Goal: Check status: Check status

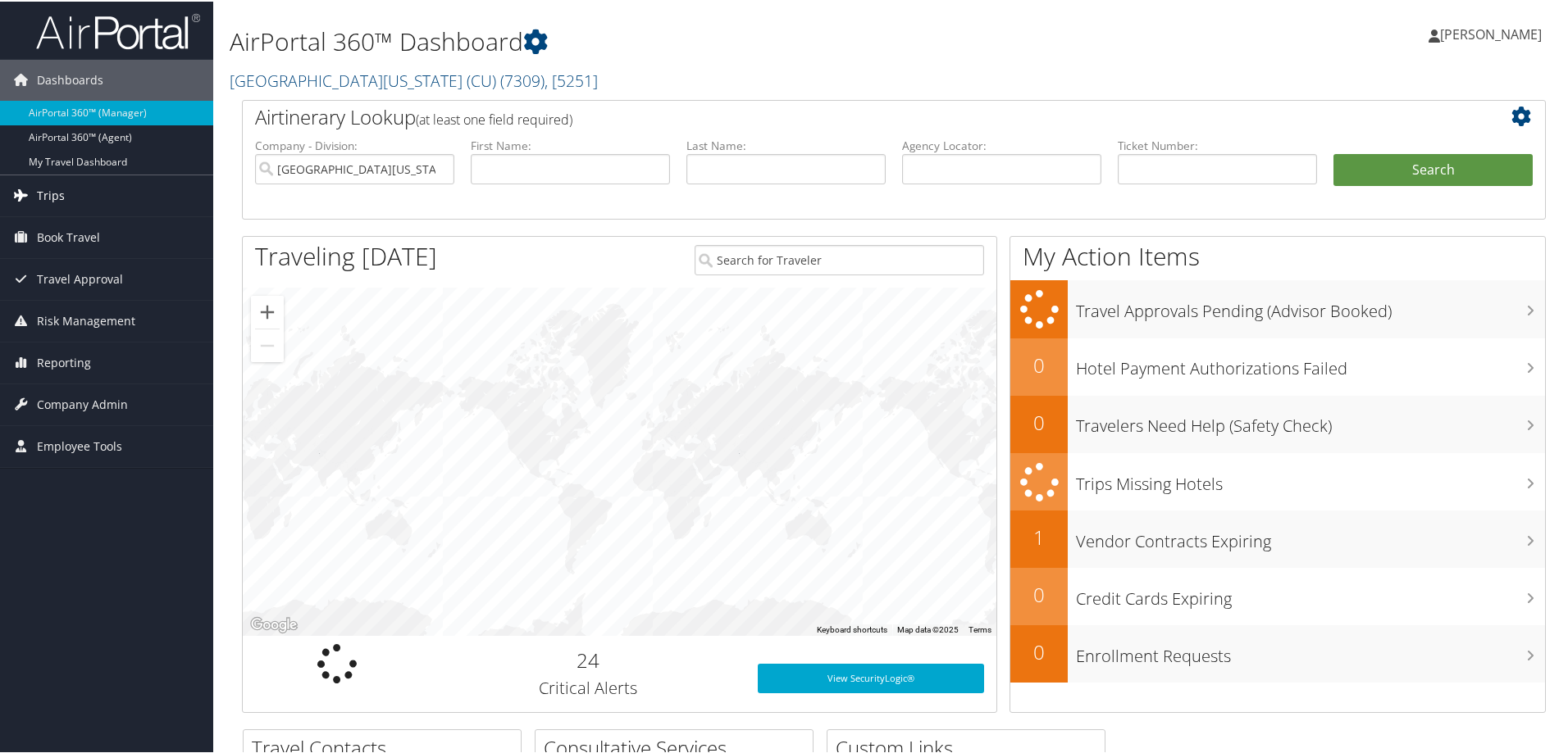
click at [64, 194] on link "Trips" at bounding box center [106, 195] width 213 height 41
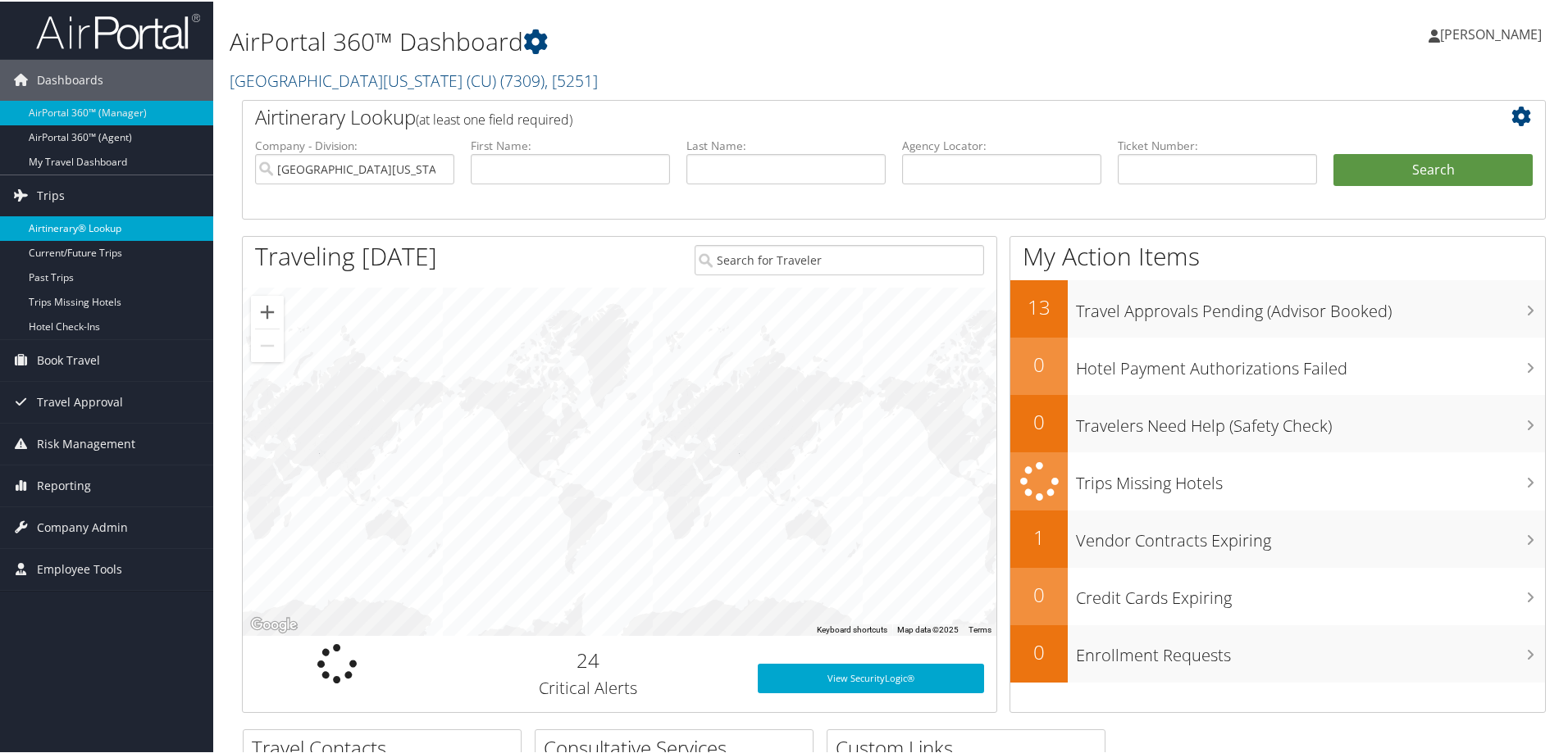
click at [63, 222] on link "Airtinerary® Lookup" at bounding box center [106, 226] width 213 height 25
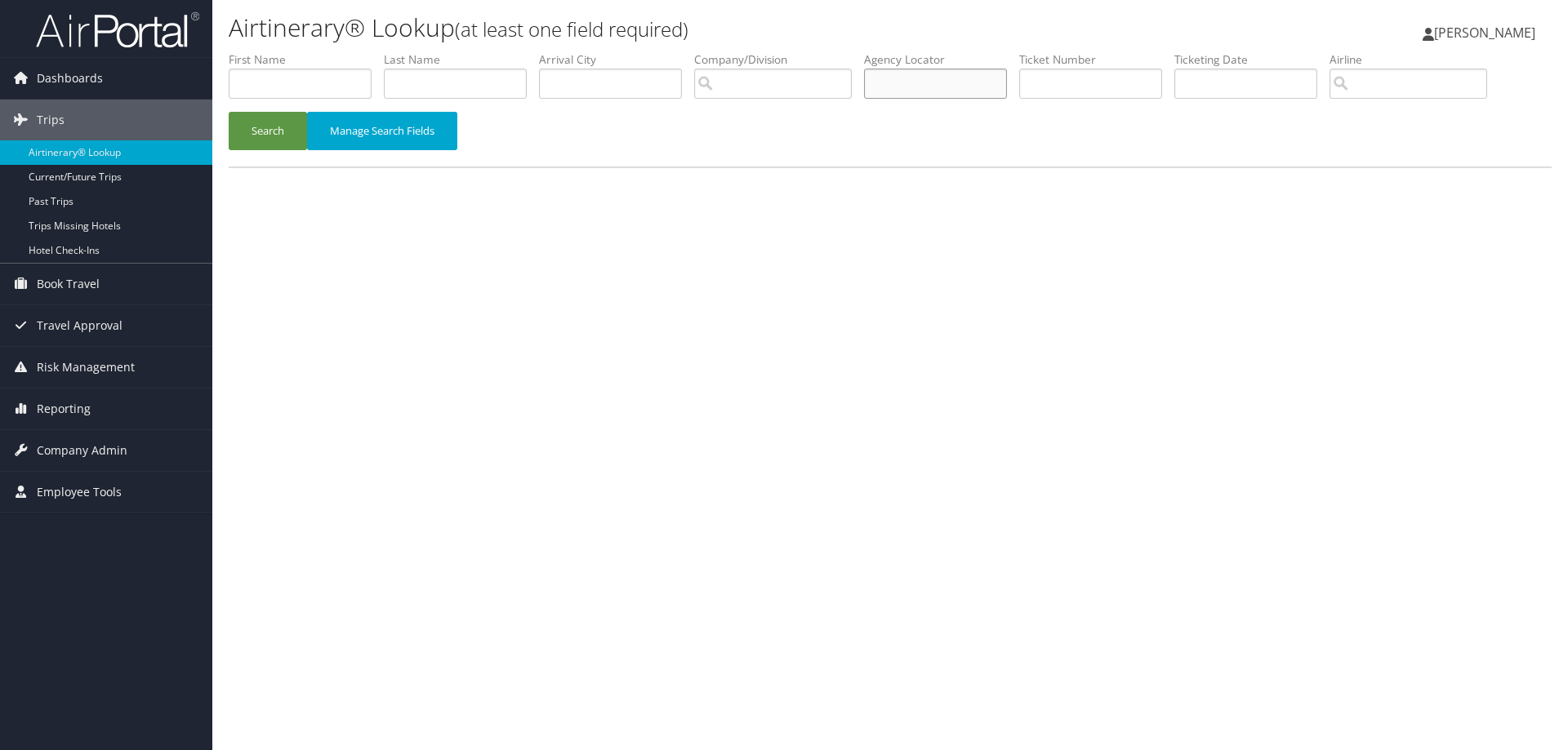
click at [904, 69] on input "text" at bounding box center [936, 83] width 143 height 30
paste input "D2X5H1"
type input "D2X5H1"
click at [286, 117] on button "Search" at bounding box center [268, 130] width 78 height 38
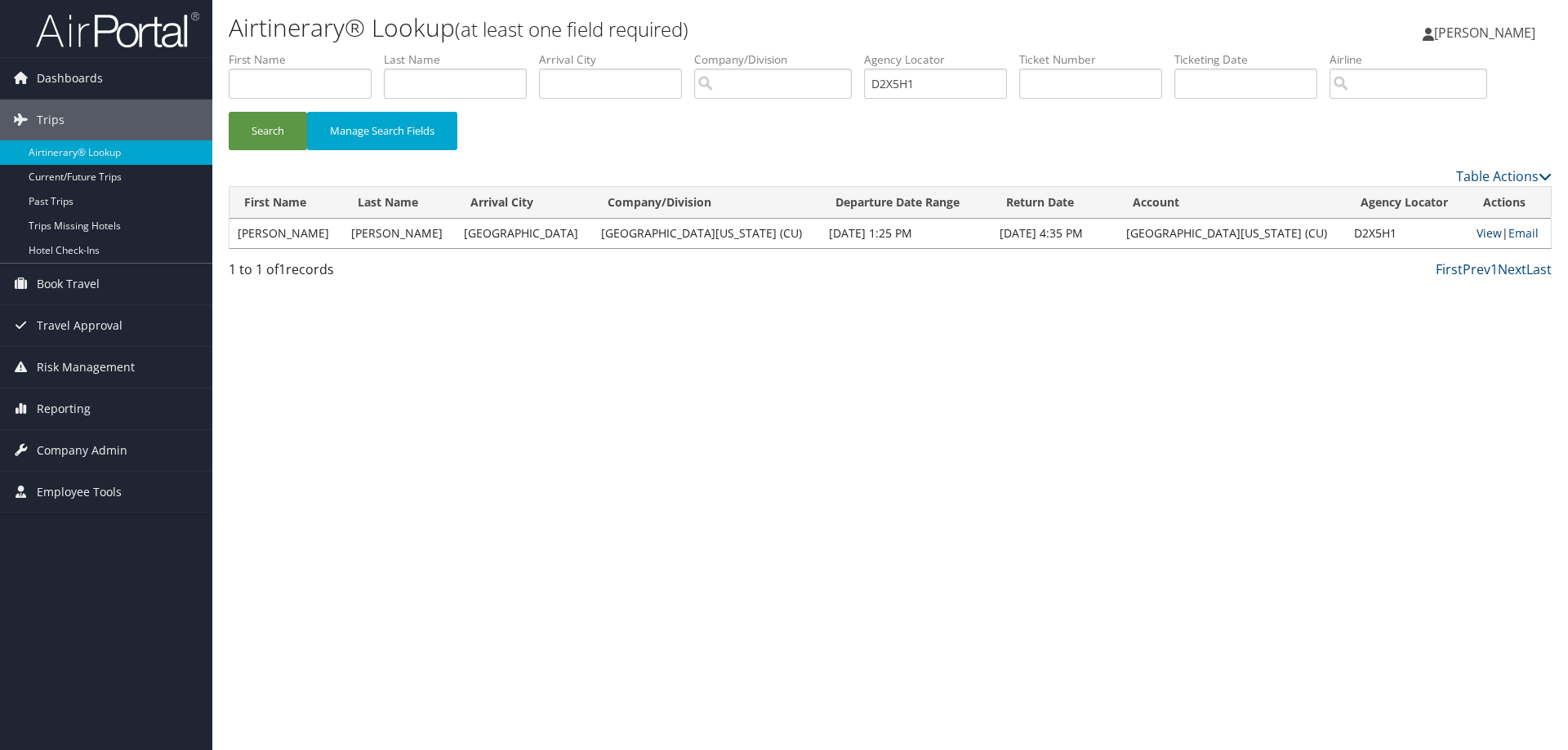
click at [1476, 235] on link "View" at bounding box center [1489, 233] width 25 height 16
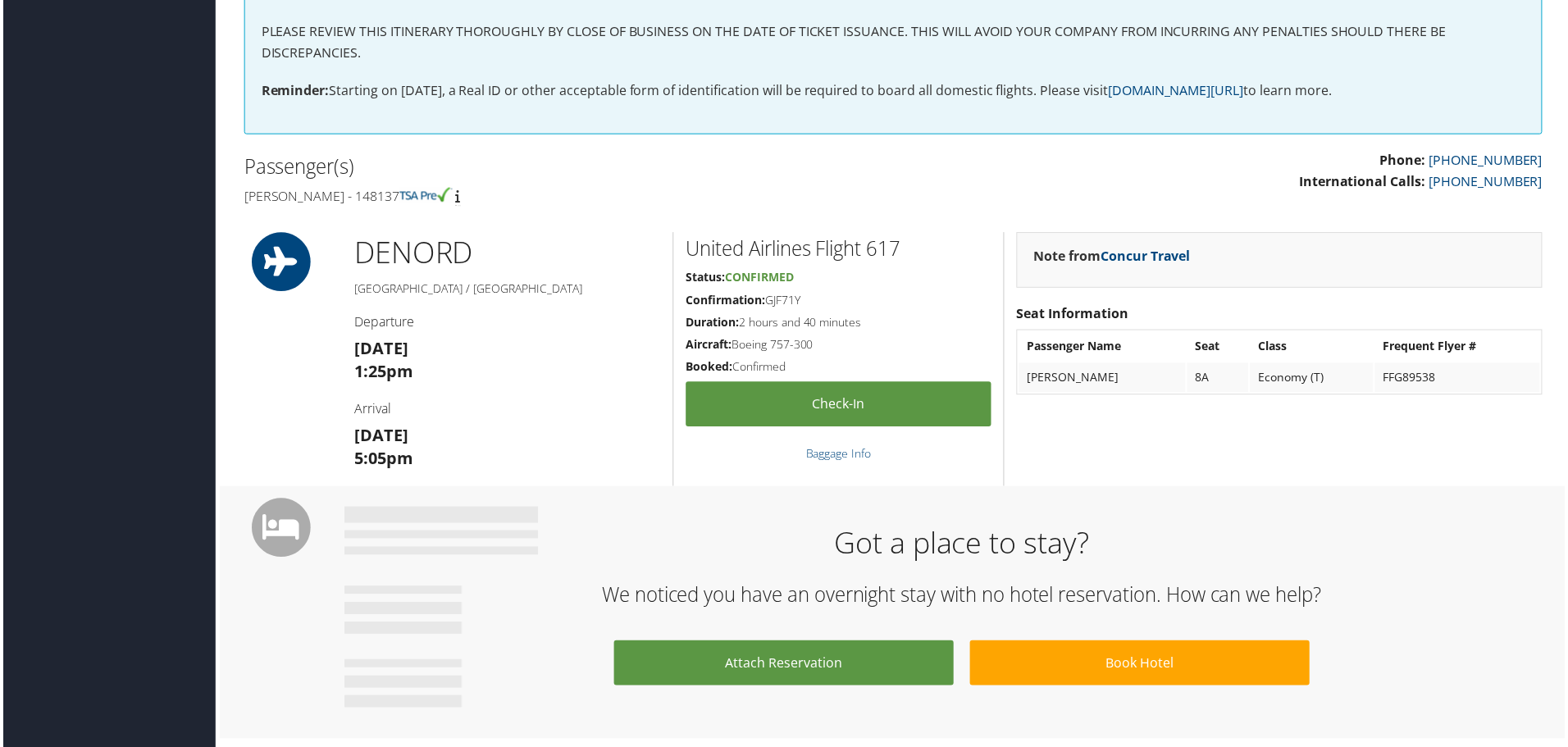
scroll to position [463, 0]
